Goal: Transaction & Acquisition: Purchase product/service

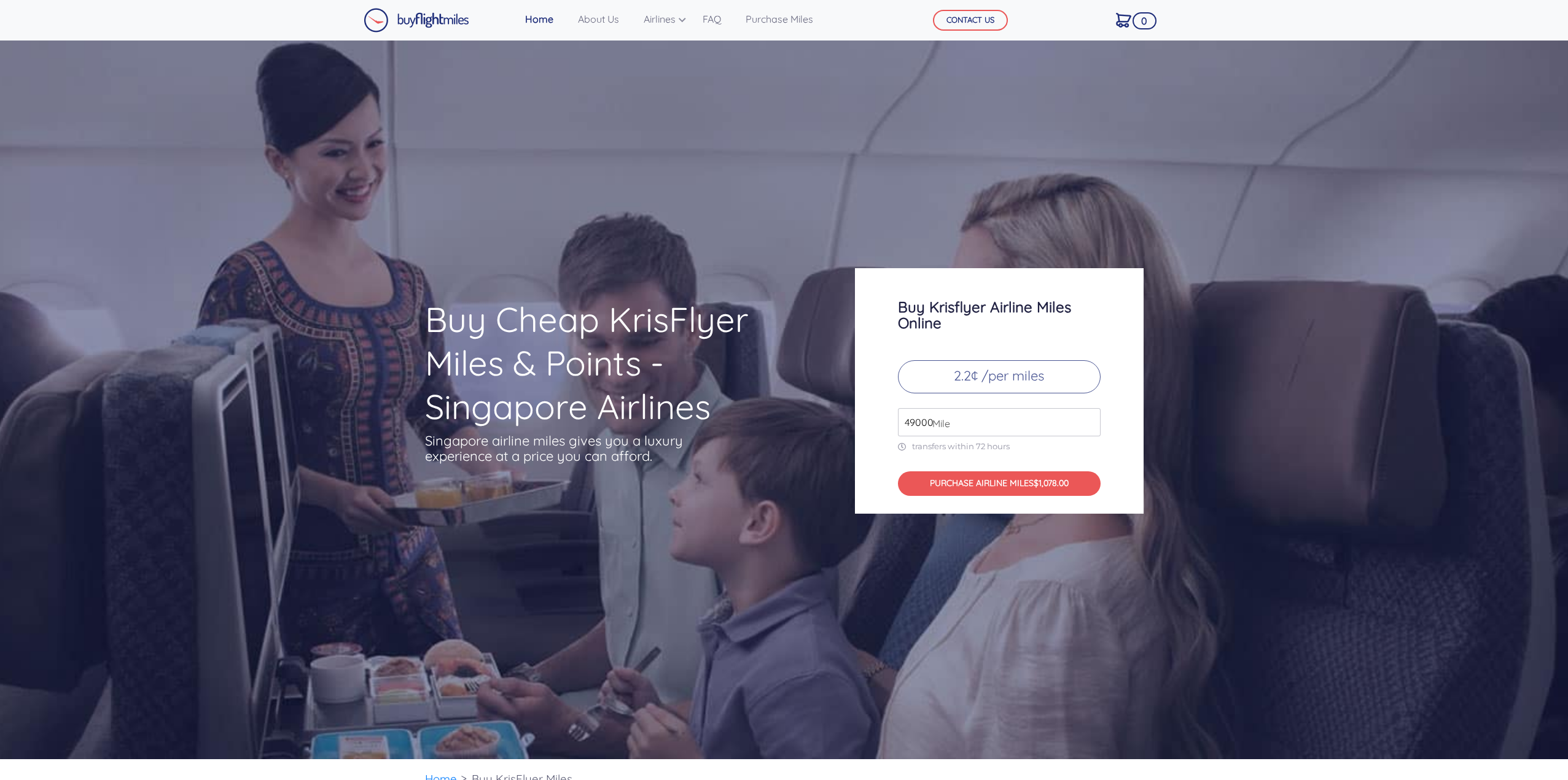
click at [969, 421] on input "49000" at bounding box center [999, 422] width 203 height 28
drag, startPoint x: 937, startPoint y: 422, endPoint x: 868, endPoint y: 418, distance: 69.1
click at [868, 418] on div "Buy Krisflyer Airline Miles Online 2.2¢ /per miles 49000 Mile transfers within …" at bounding box center [999, 391] width 289 height 246
click at [934, 419] on span "Mile" at bounding box center [937, 424] width 24 height 15
click at [938, 420] on span "Mile" at bounding box center [937, 424] width 24 height 15
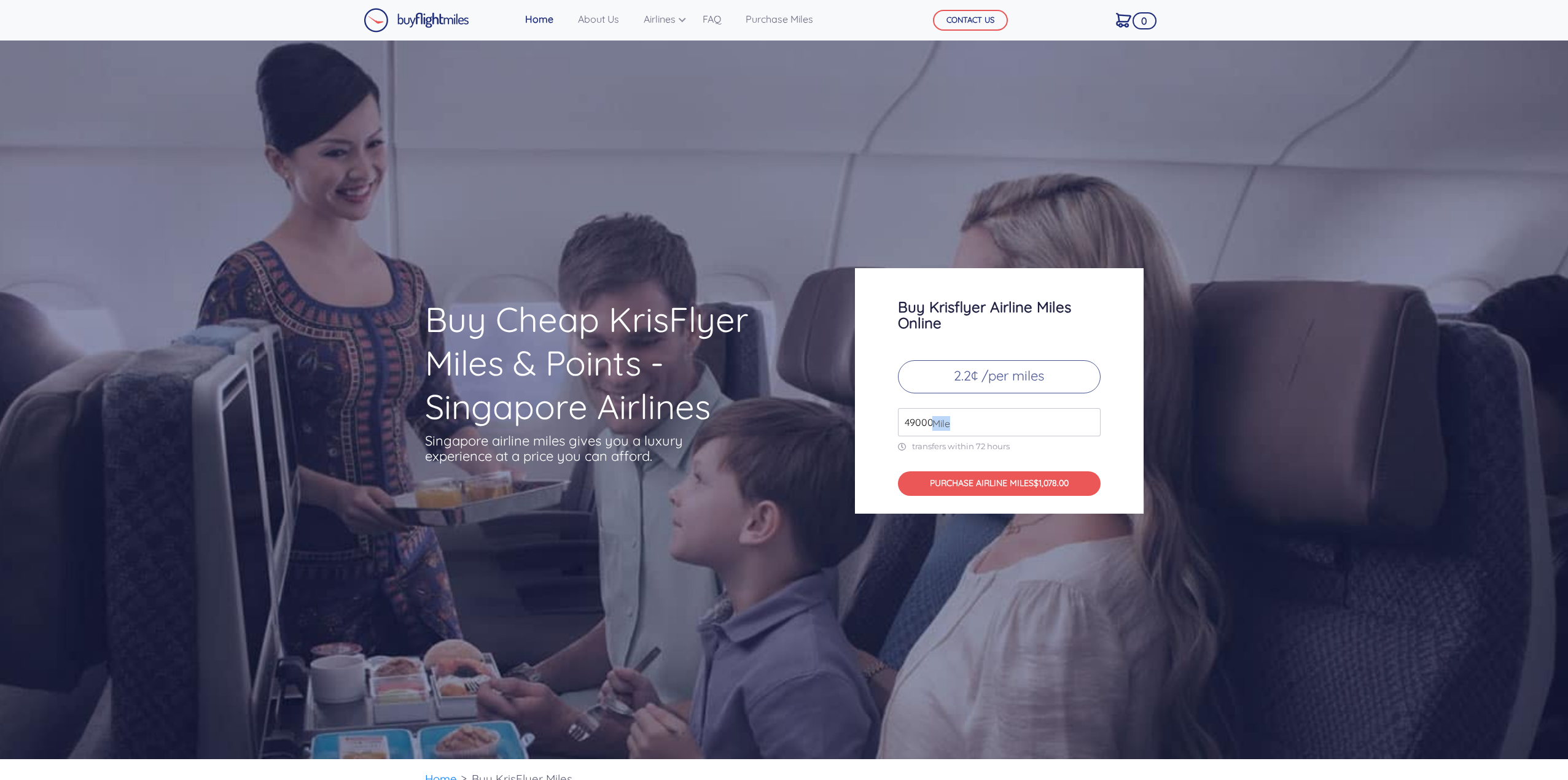
click at [938, 420] on span "Mile" at bounding box center [937, 424] width 24 height 15
click at [924, 425] on input "49000" at bounding box center [999, 422] width 203 height 28
click at [880, 380] on div "Buy Krisflyer Airline Miles Online 2.2¢ /per miles 3000 Mile transfers within 7…" at bounding box center [999, 391] width 289 height 246
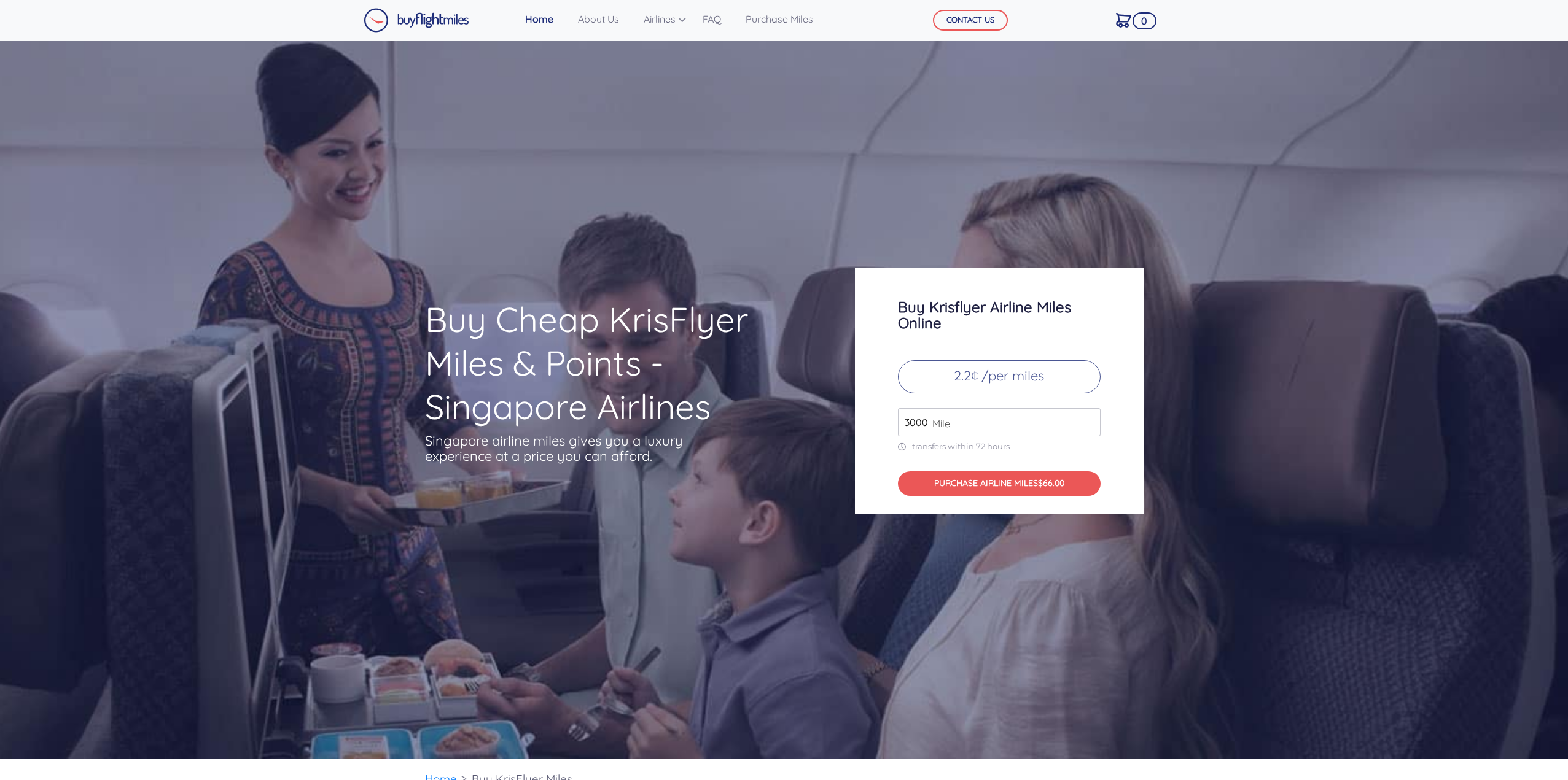
click at [915, 418] on input "3000" at bounding box center [999, 422] width 203 height 28
click at [905, 416] on input "1000" at bounding box center [999, 422] width 203 height 28
click at [909, 425] on input "1000" at bounding box center [999, 422] width 203 height 28
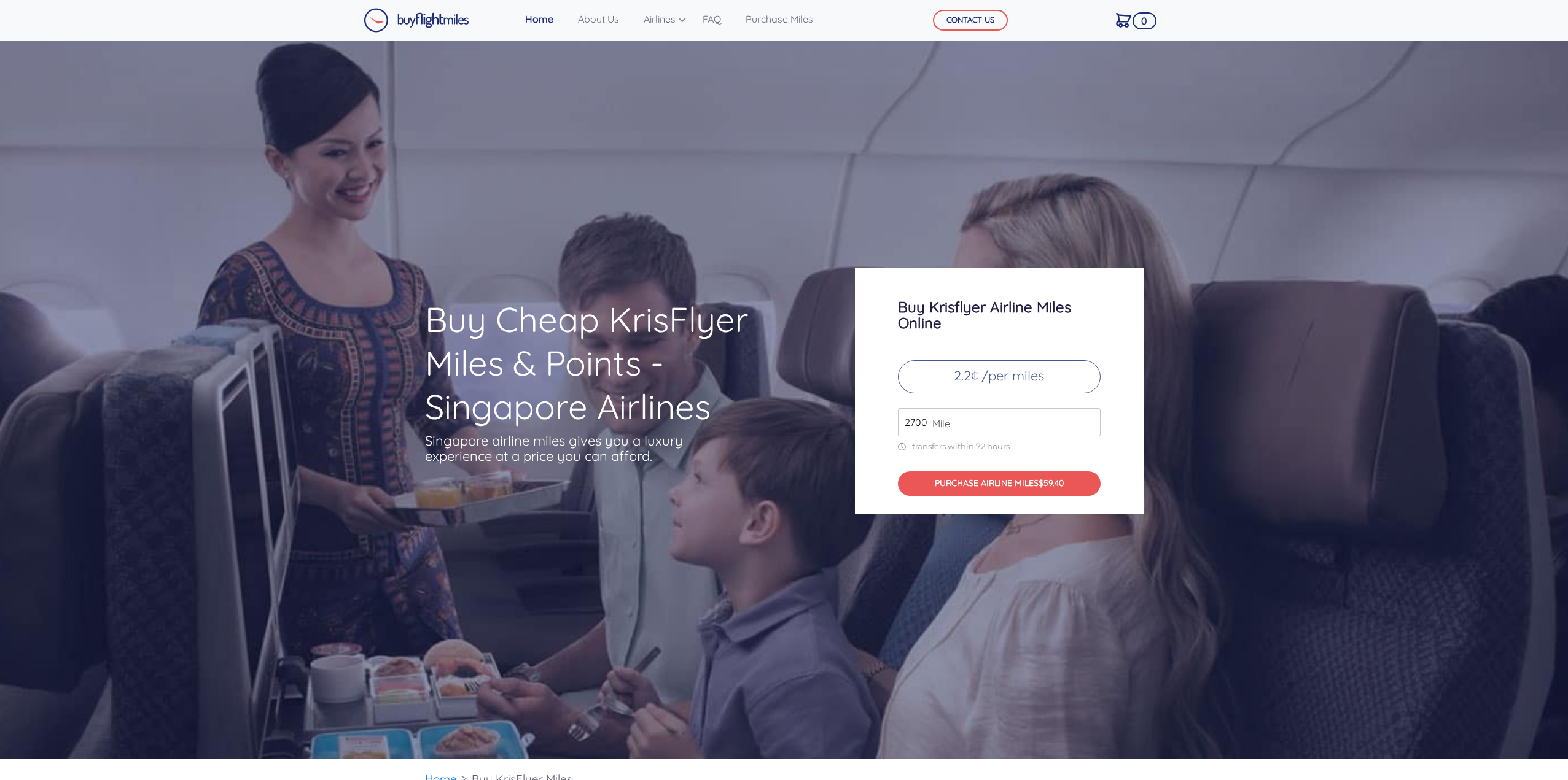
type input "2700"
click at [880, 376] on div "Buy Krisflyer Airline Miles Online 2.2¢ /per miles 2700 Mile transfers within 7…" at bounding box center [999, 391] width 289 height 246
